Goal: Find specific page/section: Find specific page/section

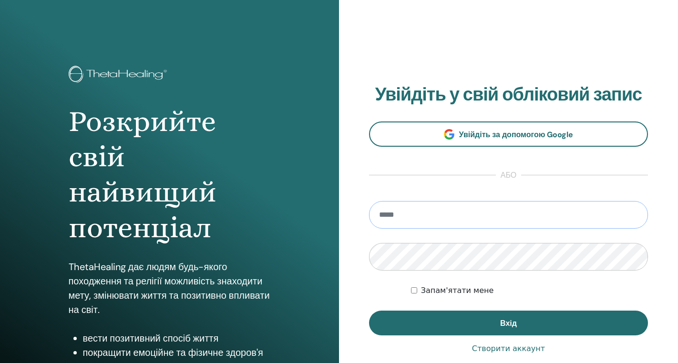
type input "**********"
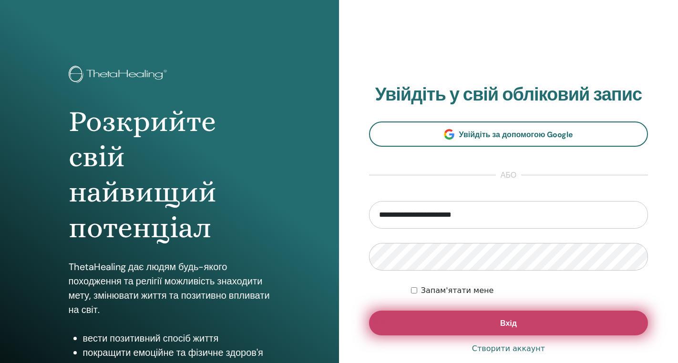
click at [487, 324] on button "Вхід" at bounding box center [508, 323] width 279 height 25
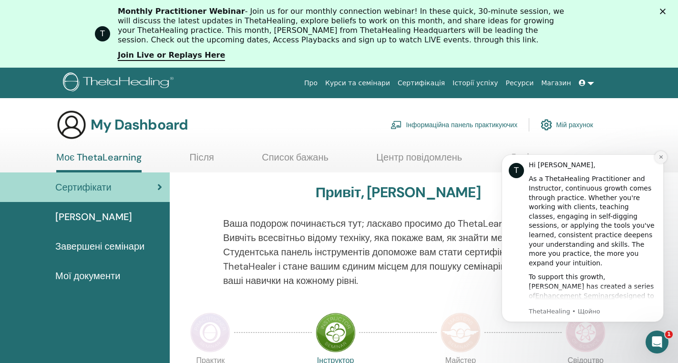
click at [660, 155] on icon "Dismiss notification" at bounding box center [660, 156] width 5 height 5
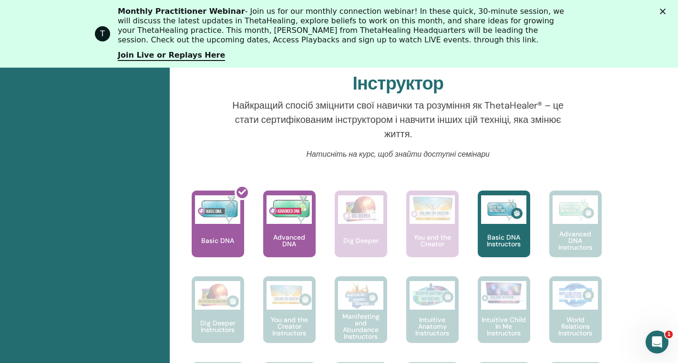
scroll to position [365, 0]
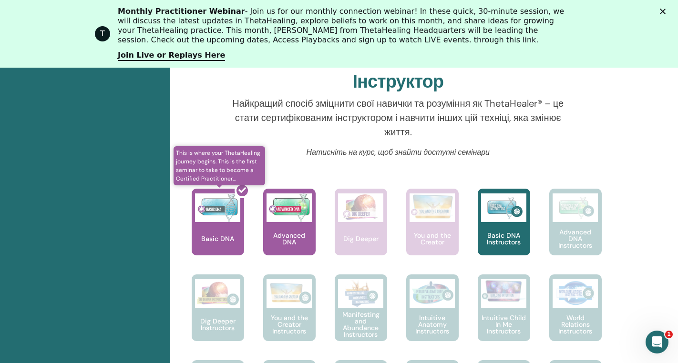
click at [226, 239] on div at bounding box center [223, 226] width 52 height 86
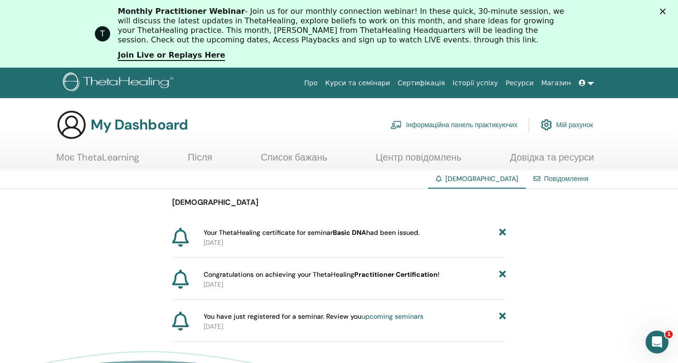
click at [296, 279] on span "Congratulations on achieving your ThetaHealing Practitioner Certification !" at bounding box center [322, 275] width 236 height 10
click at [380, 277] on b "Practitioner Certification" at bounding box center [395, 274] width 83 height 9
click at [113, 129] on h3 "My Dashboard" at bounding box center [139, 124] width 97 height 17
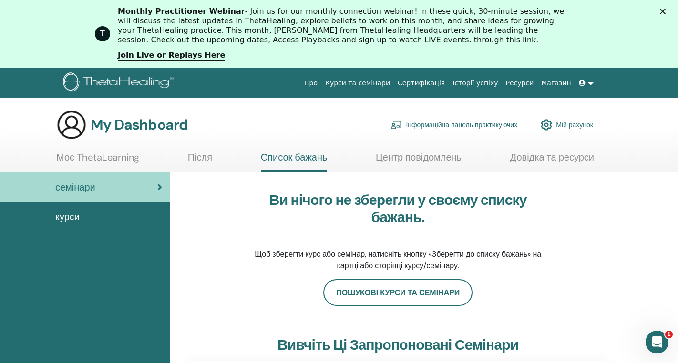
click at [76, 221] on span "курси" at bounding box center [67, 217] width 24 height 14
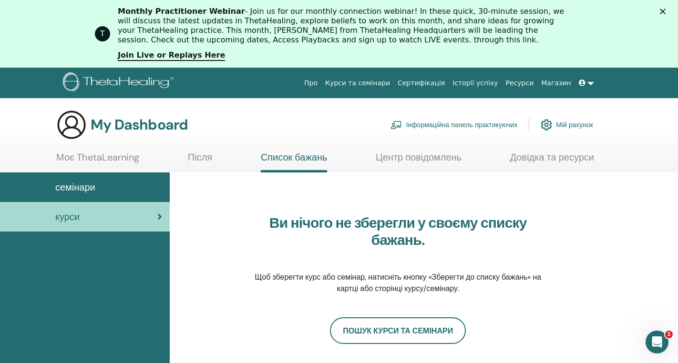
click at [139, 121] on h3 "My Dashboard" at bounding box center [139, 124] width 97 height 17
click at [432, 157] on link "Центр повідомлень" at bounding box center [419, 161] width 86 height 19
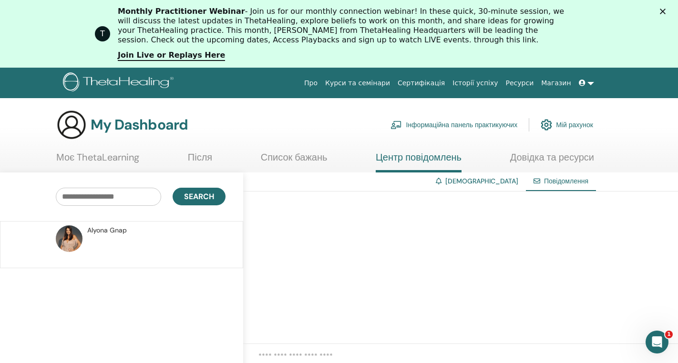
click at [110, 231] on span "Alyona Gnap" at bounding box center [107, 230] width 40 height 10
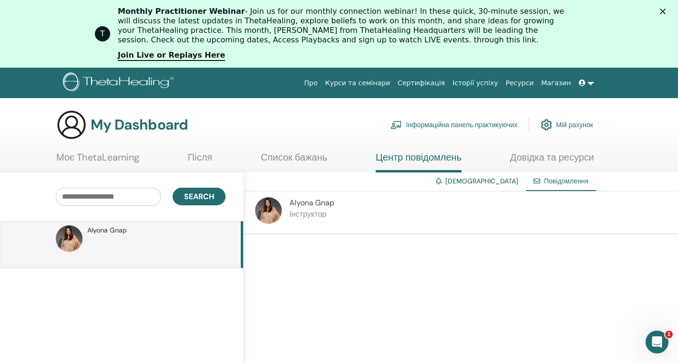
scroll to position [2, 0]
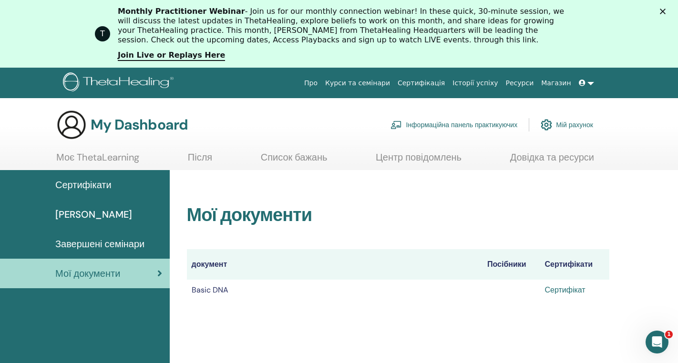
click at [563, 291] on link "Сертифікат" at bounding box center [564, 290] width 41 height 10
